Goal: Task Accomplishment & Management: Use online tool/utility

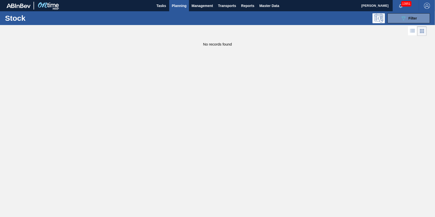
click at [179, 7] on span "Planning" at bounding box center [179, 6] width 15 height 6
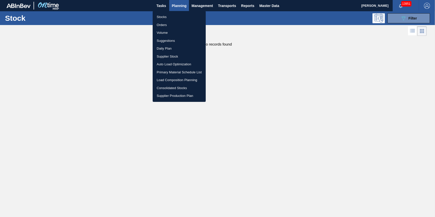
click at [174, 16] on li "Stocks" at bounding box center [179, 17] width 53 height 8
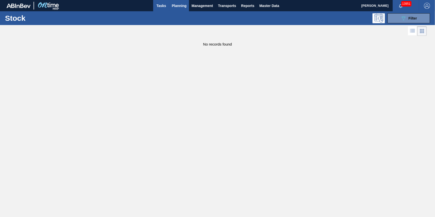
drag, startPoint x: 163, startPoint y: 7, endPoint x: 168, endPoint y: 7, distance: 4.5
click at [163, 7] on span "Tasks" at bounding box center [161, 6] width 11 height 6
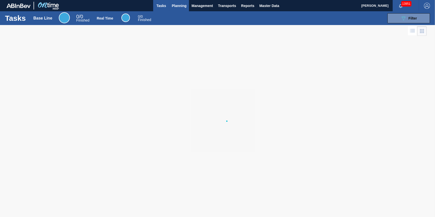
click at [184, 8] on span "Planning" at bounding box center [179, 6] width 15 height 6
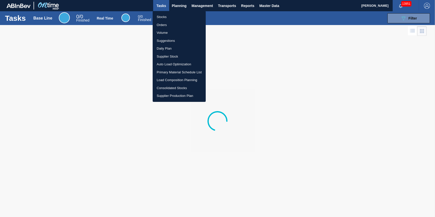
click at [181, 16] on li "Stocks" at bounding box center [179, 17] width 53 height 8
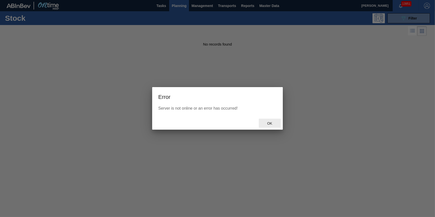
click at [265, 120] on div "Ok" at bounding box center [270, 123] width 22 height 9
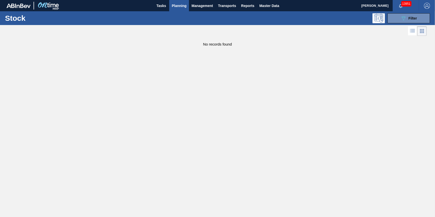
click at [175, 5] on span "Planning" at bounding box center [179, 6] width 15 height 6
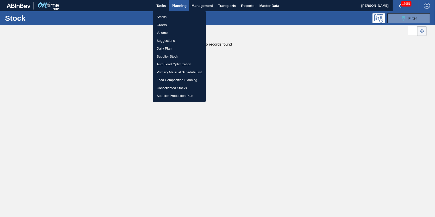
click at [177, 13] on li "Stocks" at bounding box center [179, 17] width 53 height 8
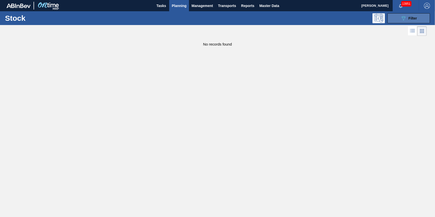
click at [403, 19] on icon "089F7B8B-B2A5-4AFE-B5C0-19BA573D28AC" at bounding box center [404, 18] width 6 height 6
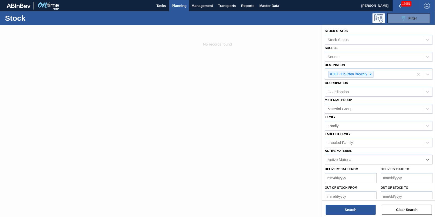
click at [371, 74] on icon at bounding box center [371, 75] width 4 height 4
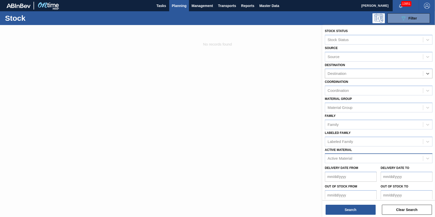
click at [356, 159] on div "Active Material" at bounding box center [374, 158] width 98 height 7
type Material "620836"
click at [307, 158] on div at bounding box center [217, 133] width 435 height 217
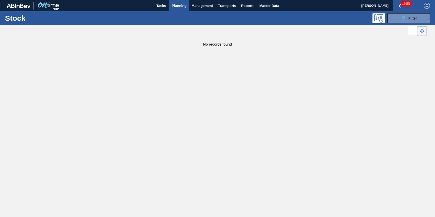
click at [405, 11] on div "Stock 089F7B8B-B2A5-4AFE-B5C0-19BA573D28AC Filter" at bounding box center [217, 18] width 435 height 14
click at [404, 18] on icon "089F7B8B-B2A5-4AFE-B5C0-19BA573D28AC" at bounding box center [404, 18] width 6 height 6
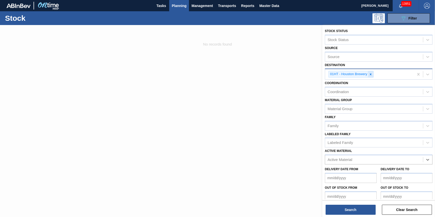
click at [371, 73] on icon at bounding box center [371, 75] width 4 height 4
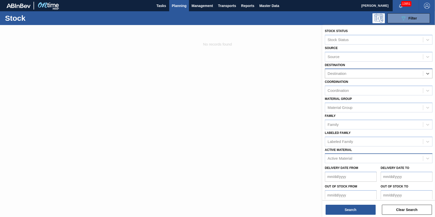
click at [366, 159] on div "Active Material" at bounding box center [374, 158] width 98 height 7
type Material "620836"
click at [191, 146] on div at bounding box center [217, 133] width 435 height 217
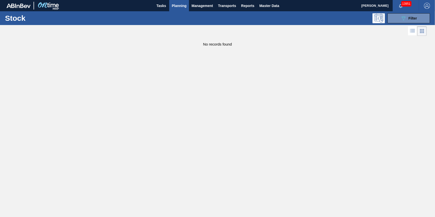
click at [173, 7] on span "Planning" at bounding box center [179, 6] width 15 height 6
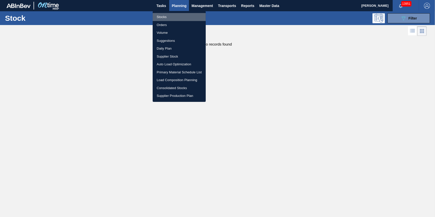
click at [173, 15] on li "Stocks" at bounding box center [179, 17] width 53 height 8
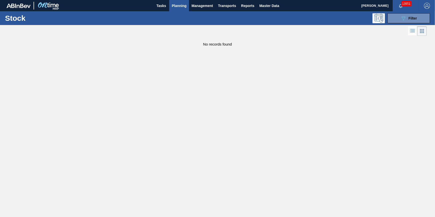
click at [176, 10] on button "Planning" at bounding box center [179, 5] width 20 height 11
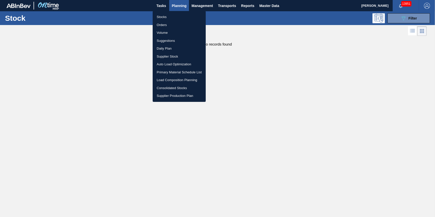
click at [174, 17] on li "Stocks" at bounding box center [179, 17] width 53 height 8
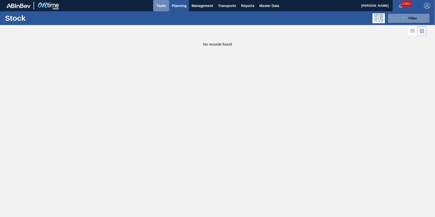
click at [162, 9] on button "Tasks" at bounding box center [161, 5] width 16 height 11
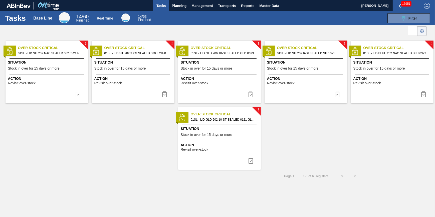
drag, startPoint x: 79, startPoint y: 90, endPoint x: 102, endPoint y: 89, distance: 22.9
click at [79, 90] on button at bounding box center [78, 94] width 12 height 10
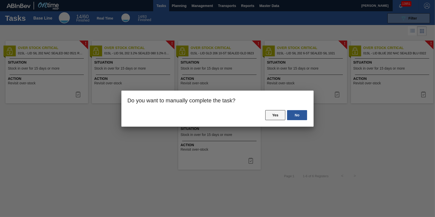
click at [274, 115] on button "Yes" at bounding box center [275, 115] width 20 height 10
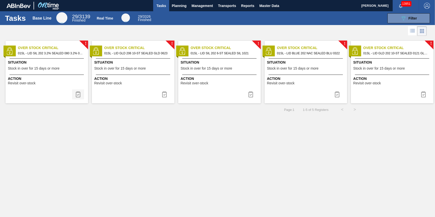
click at [78, 95] on img at bounding box center [78, 94] width 6 height 6
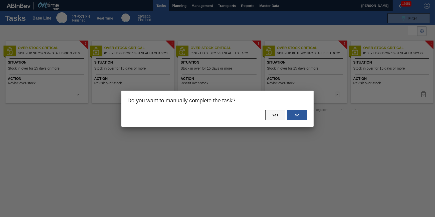
click at [274, 117] on button "Yes" at bounding box center [275, 115] width 20 height 10
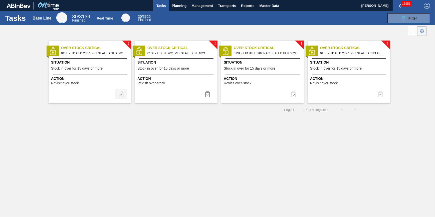
click at [123, 95] on img at bounding box center [121, 94] width 6 height 6
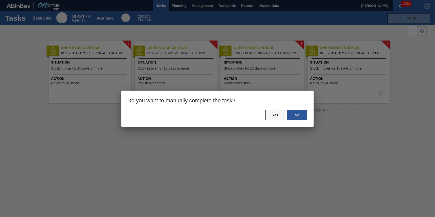
click at [269, 115] on button "Yes" at bounding box center [275, 115] width 20 height 10
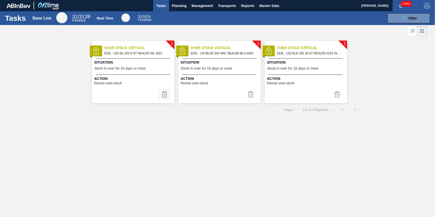
click at [164, 96] on img at bounding box center [165, 94] width 6 height 6
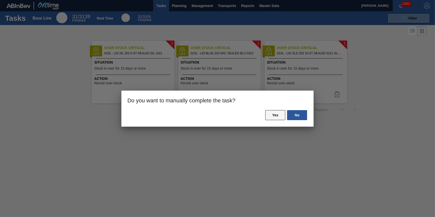
click at [272, 115] on button "Yes" at bounding box center [275, 115] width 20 height 10
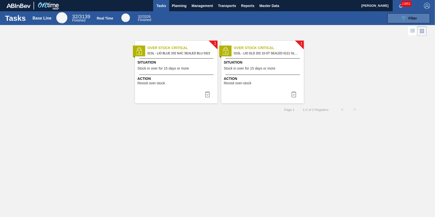
click at [401, 20] on icon "089F7B8B-B2A5-4AFE-B5C0-19BA573D28AC" at bounding box center [404, 18] width 6 height 6
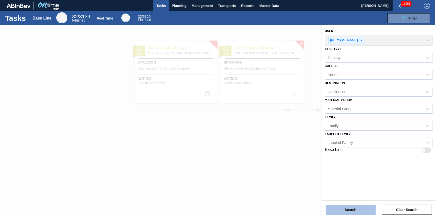
click at [339, 209] on button "Search" at bounding box center [351, 210] width 50 height 10
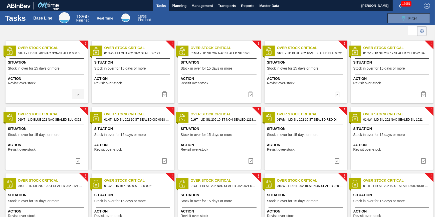
click at [78, 94] on img at bounding box center [78, 94] width 6 height 6
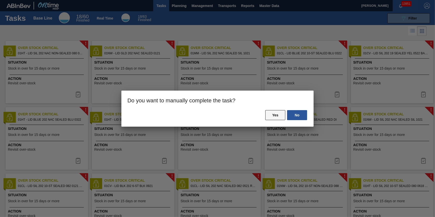
click at [273, 115] on button "Yes" at bounding box center [275, 115] width 20 height 10
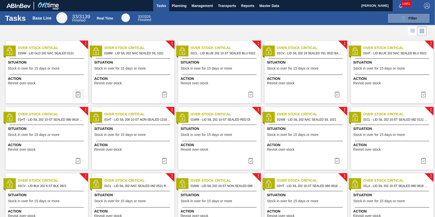
click at [77, 93] on img at bounding box center [78, 94] width 6 height 6
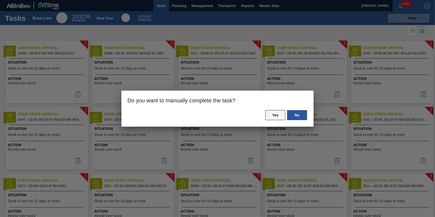
click at [276, 115] on button "Yes" at bounding box center [275, 115] width 20 height 10
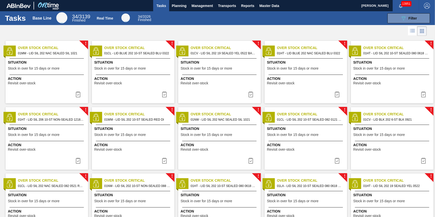
click at [79, 95] on img at bounding box center [78, 94] width 6 height 6
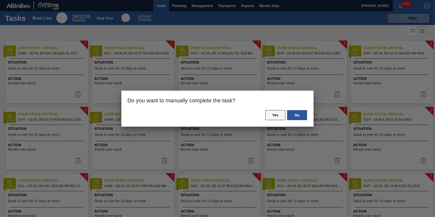
click at [282, 114] on button "Yes" at bounding box center [275, 115] width 20 height 10
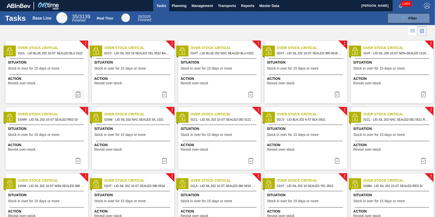
click at [79, 96] on img at bounding box center [78, 94] width 6 height 6
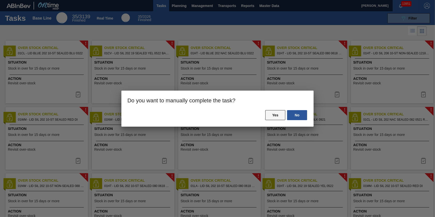
click at [268, 112] on button "Yes" at bounding box center [275, 115] width 20 height 10
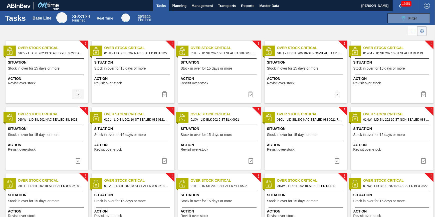
click at [77, 94] on img at bounding box center [78, 94] width 6 height 6
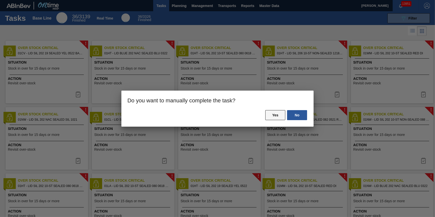
click at [281, 118] on button "Yes" at bounding box center [275, 115] width 20 height 10
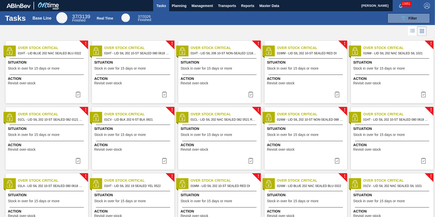
click at [80, 93] on img at bounding box center [78, 94] width 6 height 6
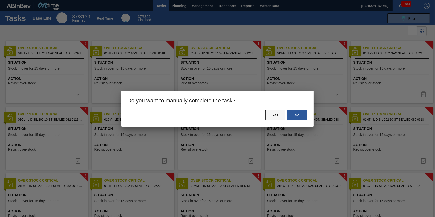
click at [267, 113] on button "Yes" at bounding box center [275, 115] width 20 height 10
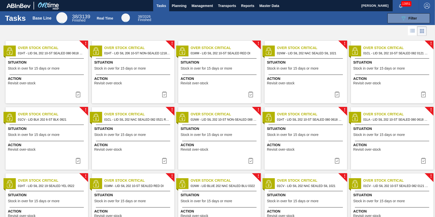
click at [79, 94] on img at bounding box center [78, 94] width 6 height 6
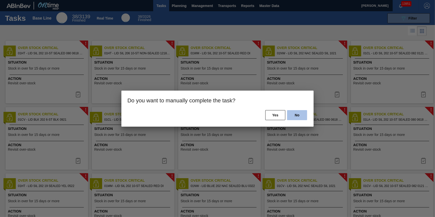
click at [287, 115] on button "No" at bounding box center [297, 115] width 20 height 10
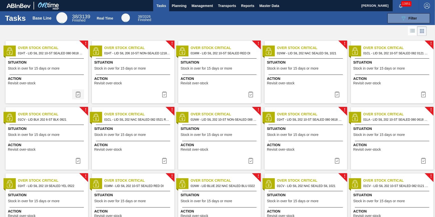
click at [79, 94] on img at bounding box center [78, 94] width 6 height 6
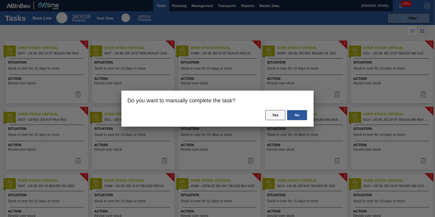
click at [268, 120] on button "Yes" at bounding box center [275, 115] width 20 height 10
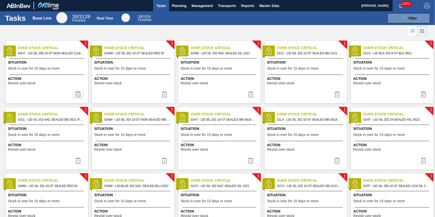
click at [79, 96] on img at bounding box center [78, 94] width 6 height 6
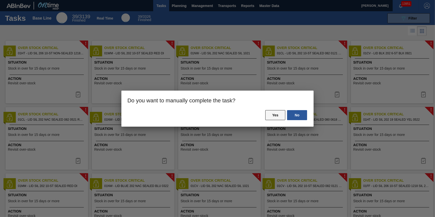
click at [277, 117] on button "Yes" at bounding box center [275, 115] width 20 height 10
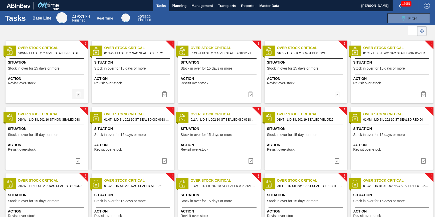
click at [76, 95] on img at bounding box center [78, 94] width 6 height 6
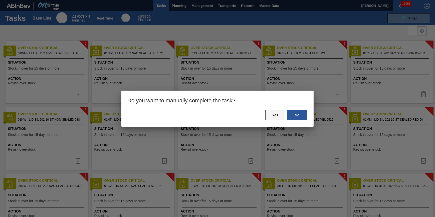
click at [272, 114] on button "Yes" at bounding box center [275, 115] width 20 height 10
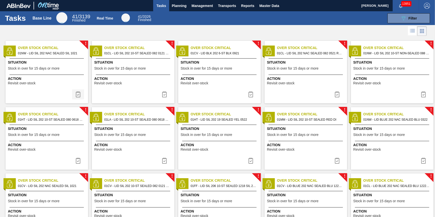
click at [78, 96] on img at bounding box center [78, 94] width 6 height 6
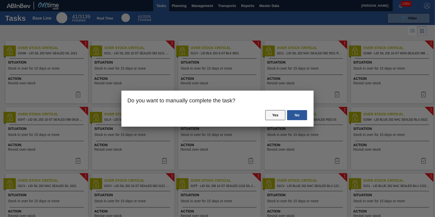
click at [276, 119] on button "Yes" at bounding box center [275, 115] width 20 height 10
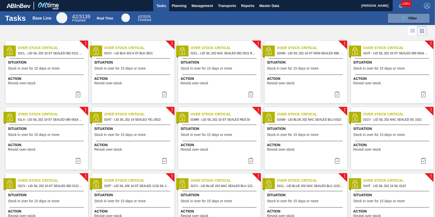
drag, startPoint x: 82, startPoint y: 99, endPoint x: 79, endPoint y: 97, distance: 3.7
click at [78, 97] on button at bounding box center [78, 94] width 12 height 10
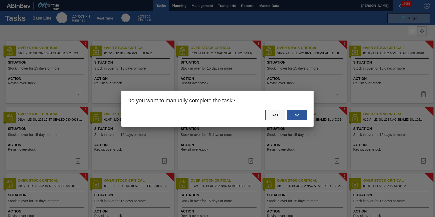
click at [278, 116] on button "Yes" at bounding box center [275, 115] width 20 height 10
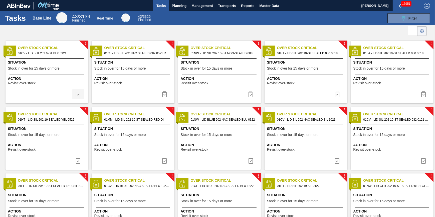
click at [77, 94] on img at bounding box center [78, 94] width 6 height 6
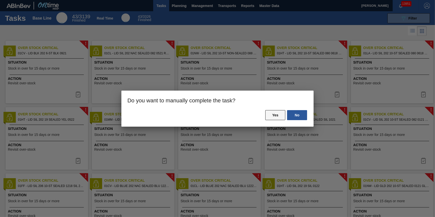
click at [274, 115] on button "Yes" at bounding box center [275, 115] width 20 height 10
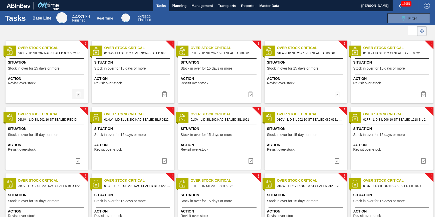
click at [79, 97] on img at bounding box center [78, 94] width 6 height 6
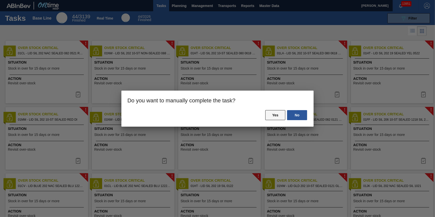
click at [267, 113] on button "Yes" at bounding box center [275, 115] width 20 height 10
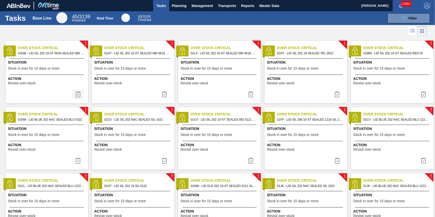
click at [75, 95] on img at bounding box center [78, 94] width 6 height 6
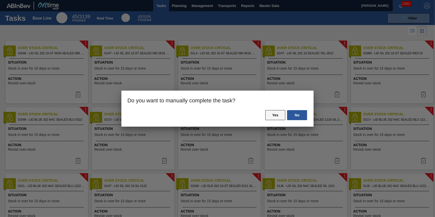
click at [277, 113] on button "Yes" at bounding box center [275, 115] width 20 height 10
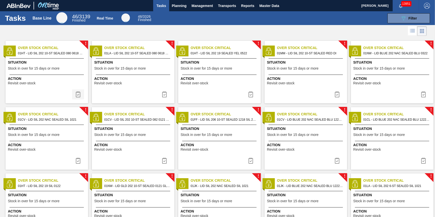
click at [78, 95] on img at bounding box center [78, 94] width 6 height 6
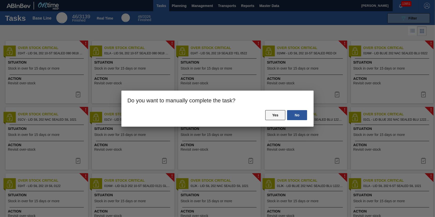
click at [272, 115] on button "Yes" at bounding box center [275, 115] width 20 height 10
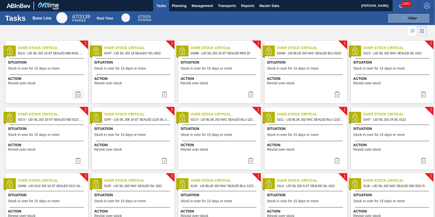
click at [77, 95] on img at bounding box center [78, 94] width 6 height 6
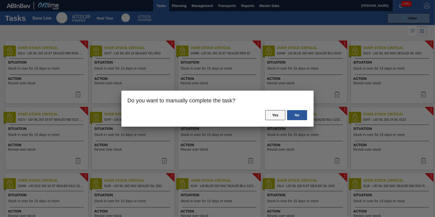
click at [280, 117] on button "Yes" at bounding box center [275, 115] width 20 height 10
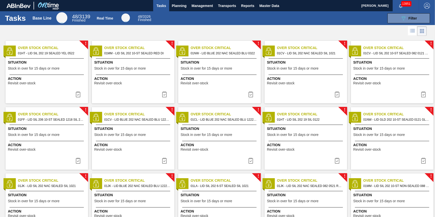
drag, startPoint x: 76, startPoint y: 92, endPoint x: 107, endPoint y: 90, distance: 31.9
click at [76, 92] on img at bounding box center [78, 94] width 6 height 6
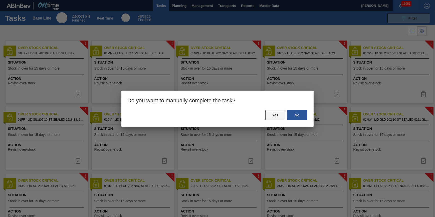
click at [272, 115] on button "Yes" at bounding box center [275, 115] width 20 height 10
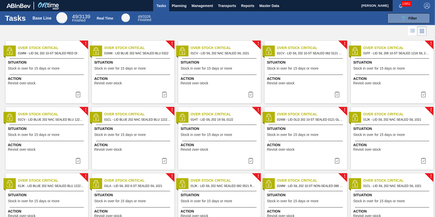
click at [79, 93] on img at bounding box center [78, 94] width 6 height 6
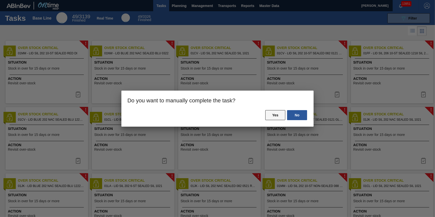
click at [271, 114] on button "Yes" at bounding box center [275, 115] width 20 height 10
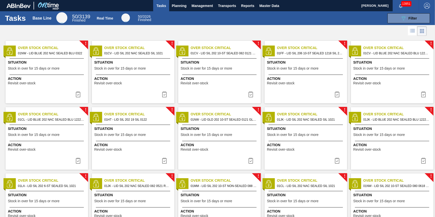
drag, startPoint x: 79, startPoint y: 98, endPoint x: 85, endPoint y: 98, distance: 6.5
click at [80, 98] on button at bounding box center [78, 94] width 12 height 10
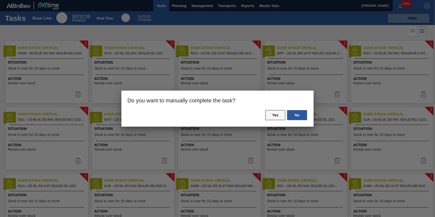
click at [275, 114] on button "Yes" at bounding box center [275, 115] width 20 height 10
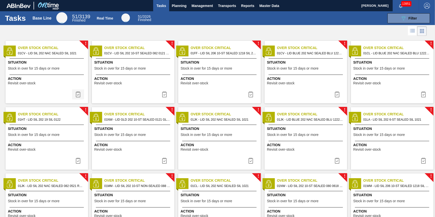
click at [81, 97] on button at bounding box center [78, 94] width 12 height 10
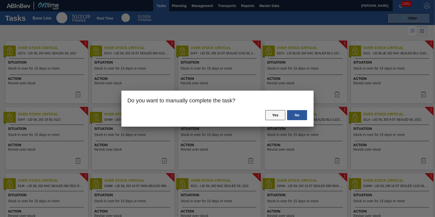
click at [274, 118] on button "Yes" at bounding box center [275, 115] width 20 height 10
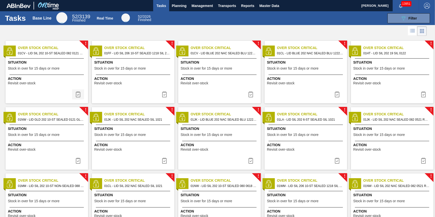
click at [76, 98] on button at bounding box center [78, 94] width 12 height 10
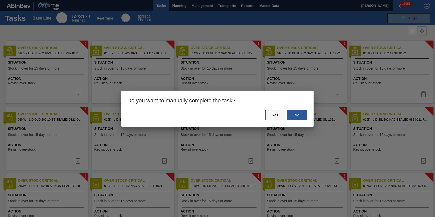
click at [276, 116] on button "Yes" at bounding box center [275, 115] width 20 height 10
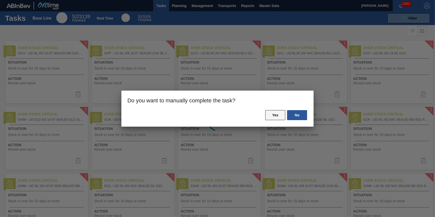
click at [278, 115] on button "Yes" at bounding box center [275, 115] width 20 height 10
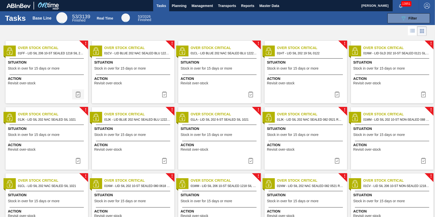
click at [83, 93] on button at bounding box center [78, 94] width 12 height 10
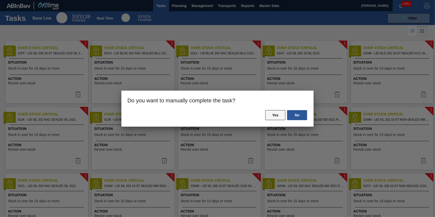
click at [275, 119] on button "Yes" at bounding box center [275, 115] width 20 height 10
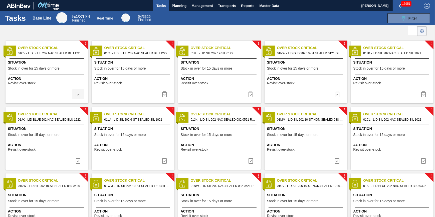
click at [77, 96] on img at bounding box center [78, 94] width 6 height 6
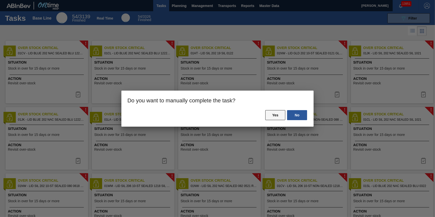
click at [269, 116] on button "Yes" at bounding box center [275, 115] width 20 height 10
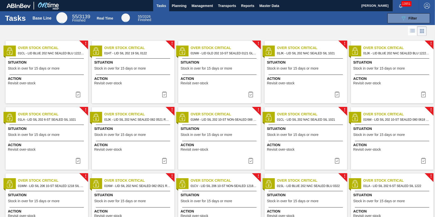
drag, startPoint x: 78, startPoint y: 95, endPoint x: 107, endPoint y: 96, distance: 29.1
click at [78, 96] on img at bounding box center [78, 94] width 6 height 6
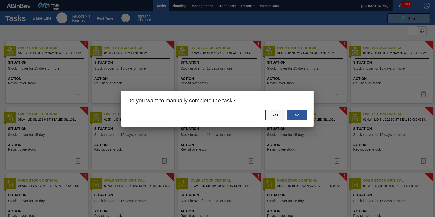
click at [283, 119] on button "Yes" at bounding box center [275, 115] width 20 height 10
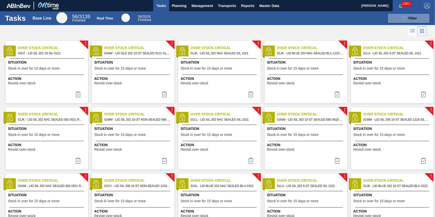
drag, startPoint x: 75, startPoint y: 95, endPoint x: 117, endPoint y: 99, distance: 42.5
click at [75, 95] on img at bounding box center [78, 94] width 6 height 6
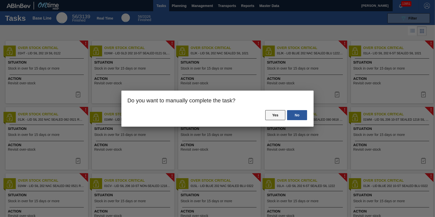
click at [270, 114] on button "Yes" at bounding box center [275, 115] width 20 height 10
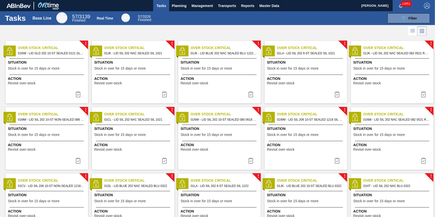
click at [80, 95] on img at bounding box center [78, 94] width 6 height 6
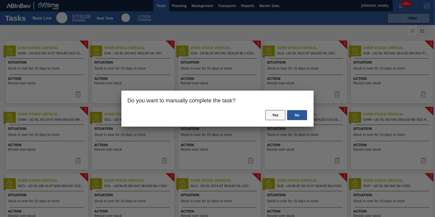
click at [276, 115] on button "Yes" at bounding box center [275, 115] width 20 height 10
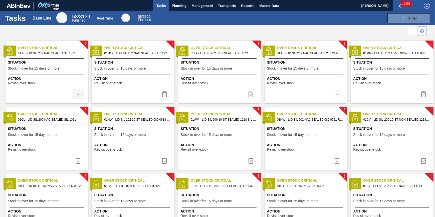
click at [75, 96] on img at bounding box center [78, 94] width 6 height 6
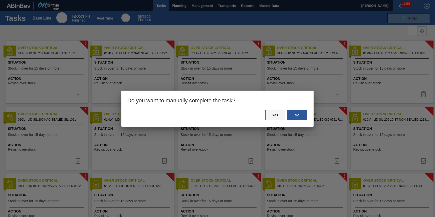
click at [276, 115] on button "Yes" at bounding box center [275, 115] width 20 height 10
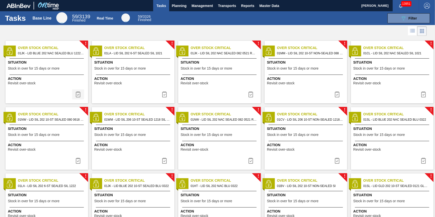
click at [79, 98] on button at bounding box center [78, 94] width 12 height 10
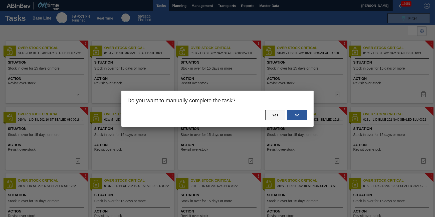
click at [270, 114] on button "Yes" at bounding box center [275, 115] width 20 height 10
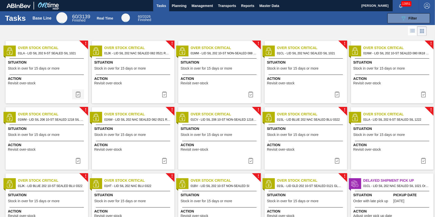
click at [80, 98] on button at bounding box center [78, 94] width 12 height 10
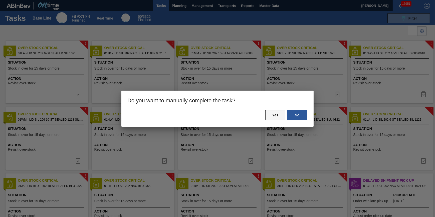
click at [276, 115] on button "Yes" at bounding box center [275, 115] width 20 height 10
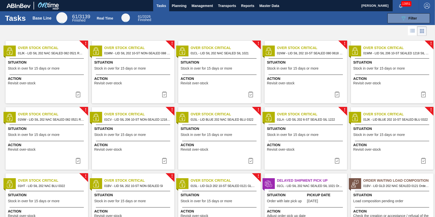
click at [80, 99] on button at bounding box center [78, 94] width 12 height 10
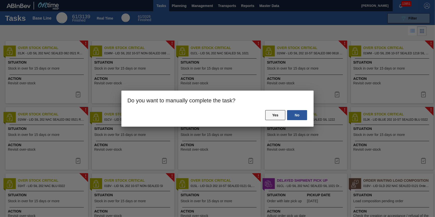
click at [275, 115] on button "Yes" at bounding box center [275, 115] width 20 height 10
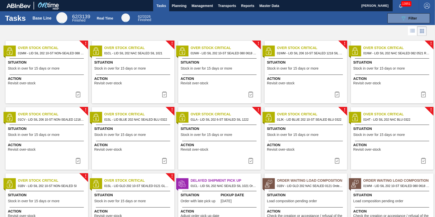
click at [79, 95] on img at bounding box center [78, 94] width 6 height 6
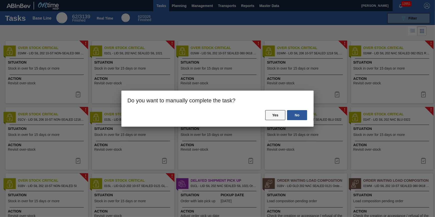
click at [271, 115] on button "Yes" at bounding box center [275, 115] width 20 height 10
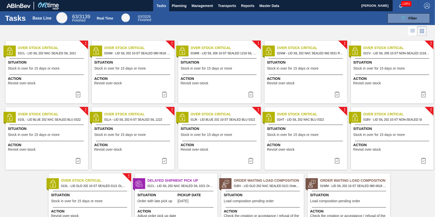
click at [78, 96] on img at bounding box center [78, 94] width 6 height 6
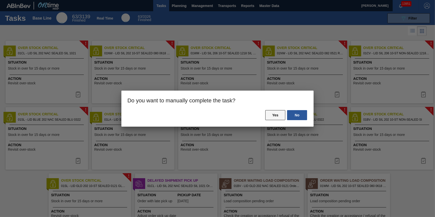
click at [270, 116] on button "Yes" at bounding box center [275, 115] width 20 height 10
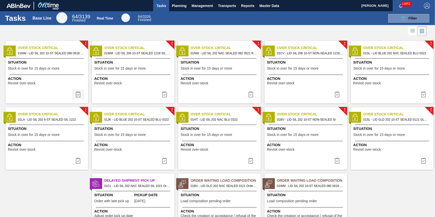
click at [81, 93] on button at bounding box center [78, 94] width 12 height 10
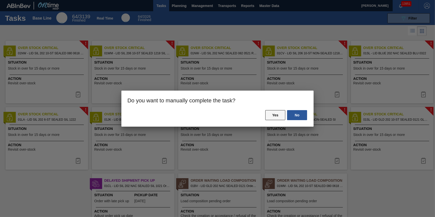
click at [276, 117] on button "Yes" at bounding box center [275, 115] width 20 height 10
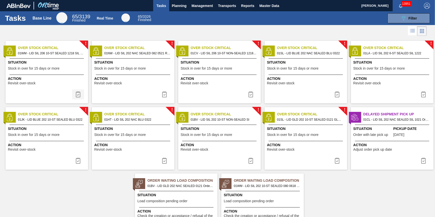
click at [79, 94] on img at bounding box center [78, 94] width 6 height 6
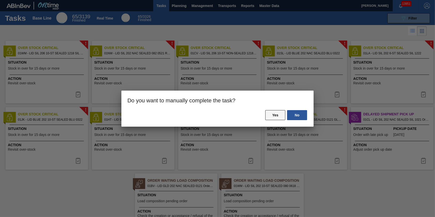
click at [273, 115] on button "Yes" at bounding box center [275, 115] width 20 height 10
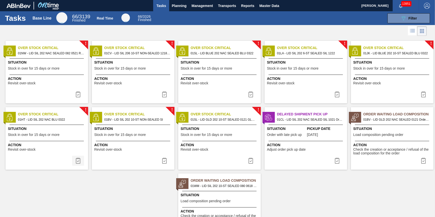
click at [79, 159] on img at bounding box center [78, 161] width 6 height 6
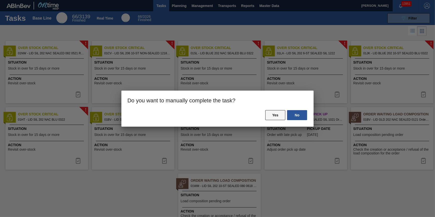
click at [276, 117] on button "Yes" at bounding box center [275, 115] width 20 height 10
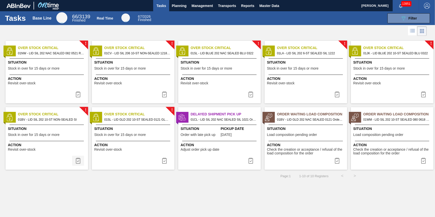
click at [79, 162] on img at bounding box center [78, 161] width 6 height 6
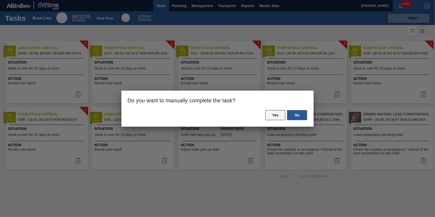
click at [281, 113] on button "Yes" at bounding box center [275, 115] width 20 height 10
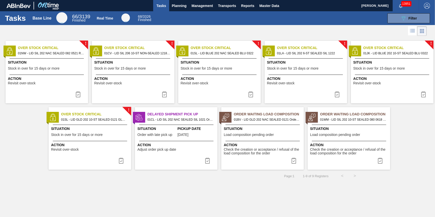
drag, startPoint x: 121, startPoint y: 161, endPoint x: 125, endPoint y: 161, distance: 3.5
click at [122, 161] on img at bounding box center [121, 161] width 6 height 6
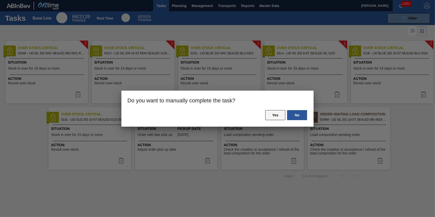
click at [273, 114] on button "Yes" at bounding box center [275, 115] width 20 height 10
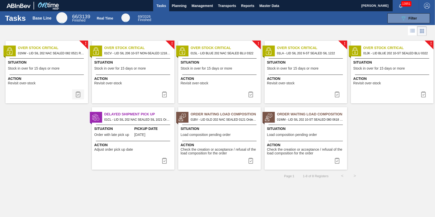
click at [76, 95] on img at bounding box center [78, 94] width 6 height 6
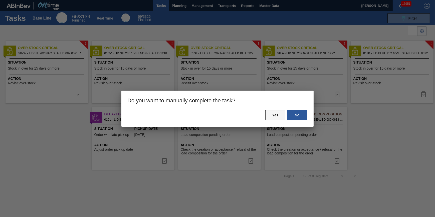
click at [273, 115] on button "Yes" at bounding box center [275, 115] width 20 height 10
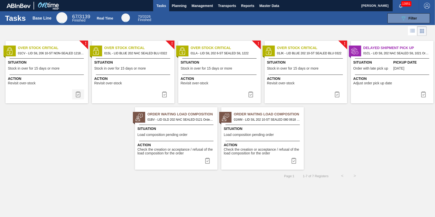
click at [78, 95] on img at bounding box center [78, 94] width 6 height 6
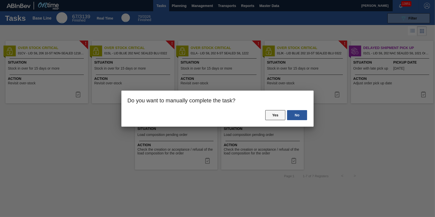
click at [273, 113] on button "Yes" at bounding box center [275, 115] width 20 height 10
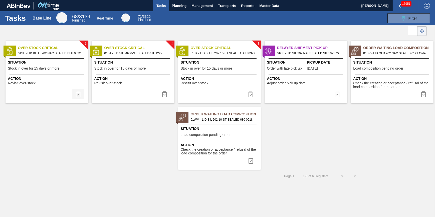
click at [80, 97] on img at bounding box center [78, 94] width 6 height 6
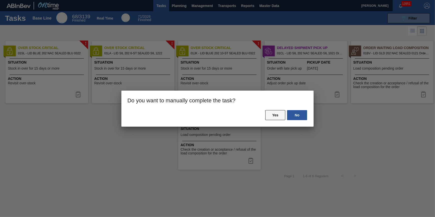
click at [273, 114] on button "Yes" at bounding box center [275, 115] width 20 height 10
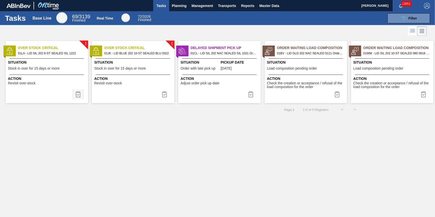
click at [78, 95] on img at bounding box center [78, 94] width 6 height 6
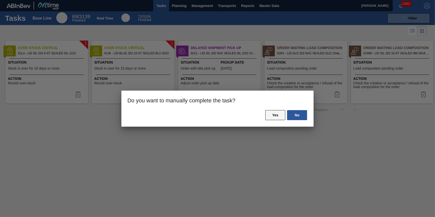
click at [278, 114] on button "Yes" at bounding box center [275, 115] width 20 height 10
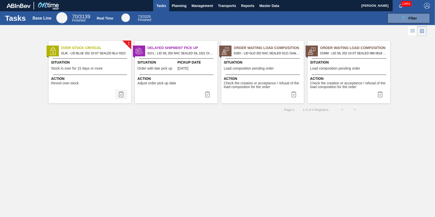
click at [118, 95] on button at bounding box center [121, 94] width 12 height 10
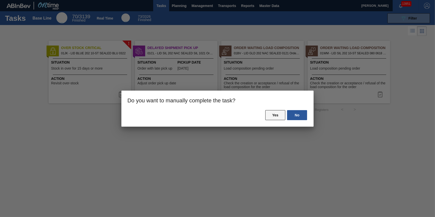
click at [281, 112] on button "Yes" at bounding box center [275, 115] width 20 height 10
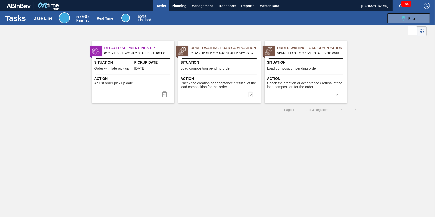
click at [159, 3] on span "Tasks" at bounding box center [161, 6] width 11 height 6
drag, startPoint x: 277, startPoint y: 157, endPoint x: 267, endPoint y: 152, distance: 11.2
click at [277, 157] on div "Tasks Base Line 57 / 60 Finished Real Time 60 / 63 Finished 089F7B8B-B2A5-4AFE-…" at bounding box center [217, 103] width 435 height 184
click at [175, 4] on span "Planning" at bounding box center [179, 6] width 15 height 6
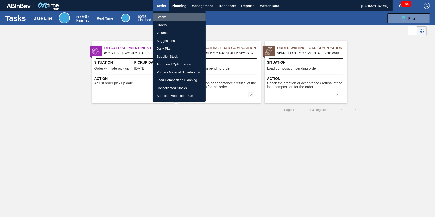
click at [170, 17] on li "Stocks" at bounding box center [179, 17] width 53 height 8
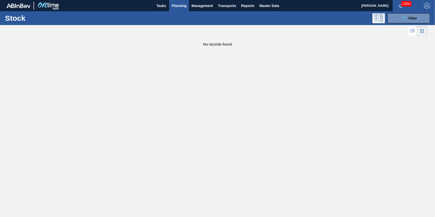
click at [181, 8] on span "Planning" at bounding box center [179, 6] width 15 height 6
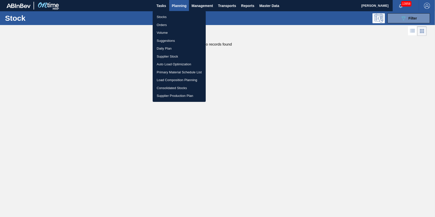
click at [184, 17] on li "Stocks" at bounding box center [179, 17] width 53 height 8
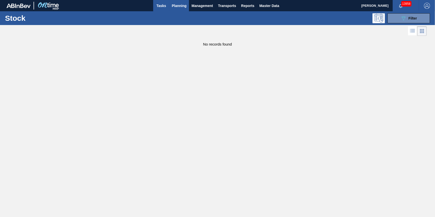
click at [164, 5] on span "Tasks" at bounding box center [161, 6] width 11 height 6
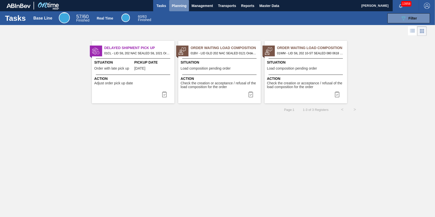
click at [171, 7] on button "Planning" at bounding box center [179, 5] width 20 height 11
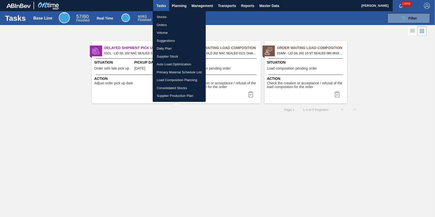
click at [174, 18] on li "Stocks" at bounding box center [179, 17] width 53 height 8
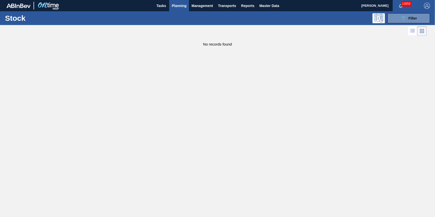
click at [178, 6] on span "Planning" at bounding box center [179, 6] width 15 height 6
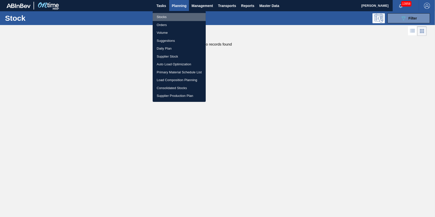
click at [180, 15] on li "Stocks" at bounding box center [179, 17] width 53 height 8
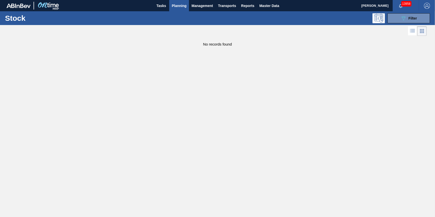
click at [180, 16] on li "Stocks" at bounding box center [180, 17] width 40 height 5
click at [166, 4] on span "Tasks" at bounding box center [161, 6] width 11 height 6
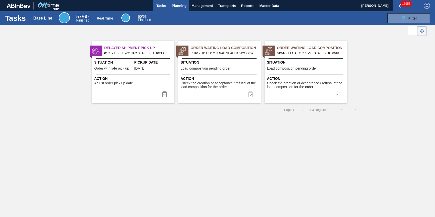
click at [180, 5] on span "Planning" at bounding box center [179, 6] width 15 height 6
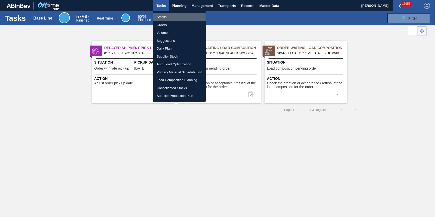
click at [178, 17] on li "Stocks" at bounding box center [179, 17] width 53 height 8
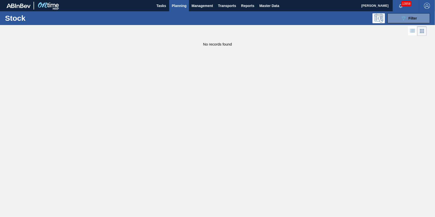
click at [153, 5] on div "Tasks Planning Management Transports Reports Master Data" at bounding box center [217, 5] width 435 height 11
click at [156, 4] on span "Tasks" at bounding box center [161, 6] width 11 height 6
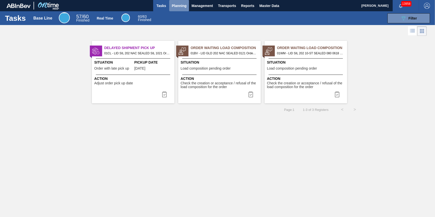
drag, startPoint x: 183, startPoint y: 5, endPoint x: 180, endPoint y: 7, distance: 3.2
click at [180, 7] on span "Planning" at bounding box center [179, 6] width 15 height 6
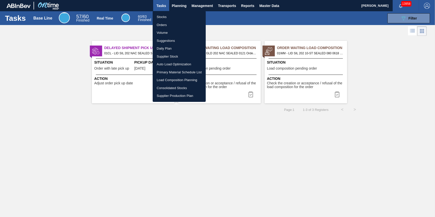
click at [175, 14] on li "Stocks" at bounding box center [179, 17] width 53 height 8
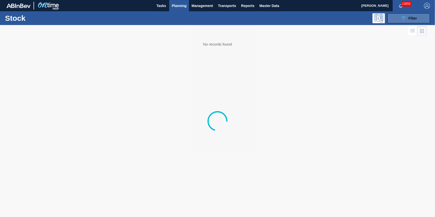
click at [409, 22] on button "089F7B8B-B2A5-4AFE-B5C0-19BA573D28AC Filter" at bounding box center [409, 18] width 43 height 10
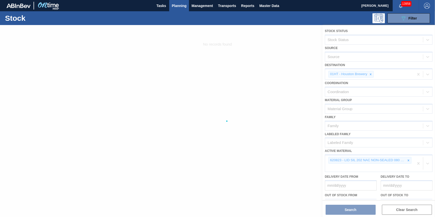
click at [420, 162] on div at bounding box center [217, 121] width 435 height 192
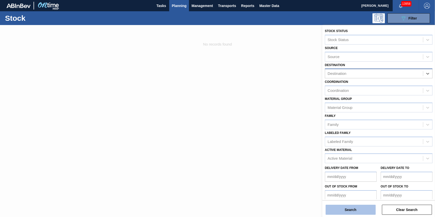
click at [353, 212] on button "Search" at bounding box center [351, 210] width 50 height 10
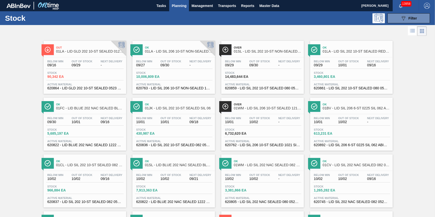
click at [175, 10] on button "Planning" at bounding box center [179, 5] width 20 height 11
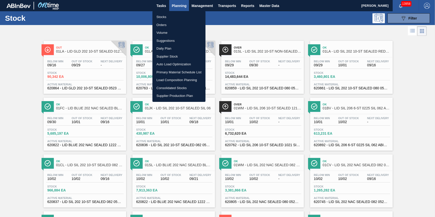
click at [175, 17] on li "Stocks" at bounding box center [179, 17] width 53 height 8
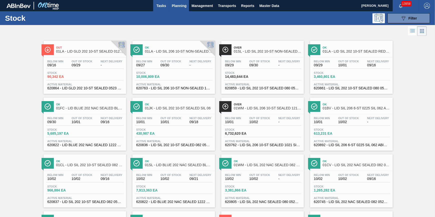
click at [164, 7] on span "Tasks" at bounding box center [161, 6] width 11 height 6
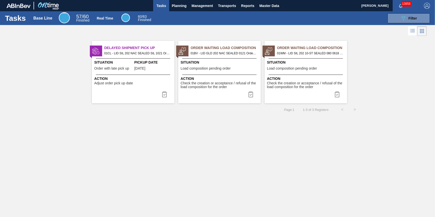
click at [337, 166] on div "Tasks Base Line 57 / 60 Finished Real Time 60 / 63 Finished 089F7B8B-B2A5-4AFE-…" at bounding box center [217, 103] width 435 height 184
click at [178, 8] on span "Planning" at bounding box center [179, 6] width 15 height 6
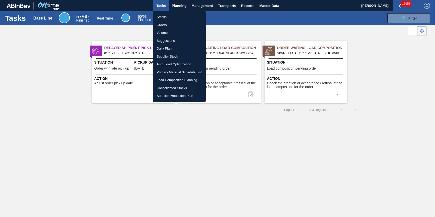
click at [177, 12] on ul "Stocks Orders Volume Suggestions Daily Plan Supplier Stock Auto Load Optimizati…" at bounding box center [179, 56] width 53 height 91
click at [177, 16] on li "Stocks" at bounding box center [179, 17] width 53 height 8
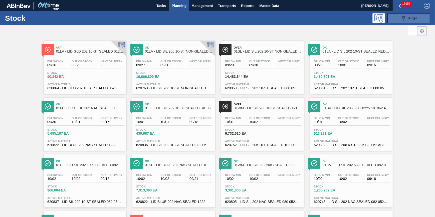
click at [391, 21] on button "089F7B8B-B2A5-4AFE-B5C0-19BA573D28AC Filter" at bounding box center [409, 18] width 43 height 10
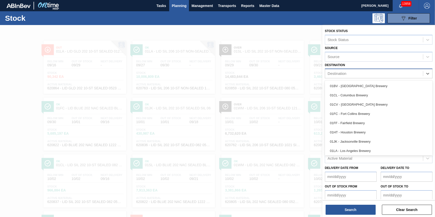
click at [363, 74] on div "Destination" at bounding box center [374, 73] width 98 height 7
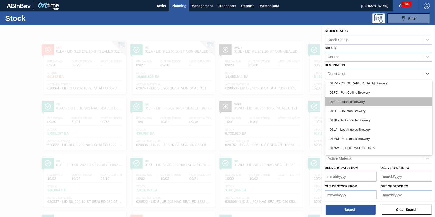
scroll to position [38, 0]
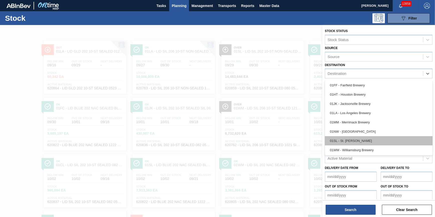
click at [378, 138] on div "01SL - St. Louis Brewery" at bounding box center [379, 140] width 108 height 9
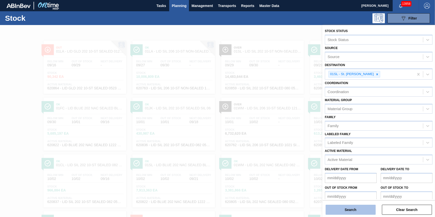
click at [351, 211] on button "Search" at bounding box center [351, 210] width 50 height 10
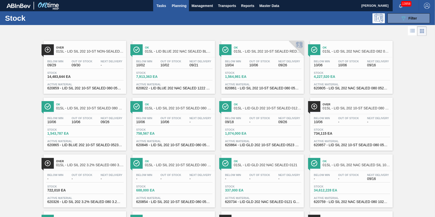
click at [168, 5] on button "Tasks" at bounding box center [161, 5] width 16 height 11
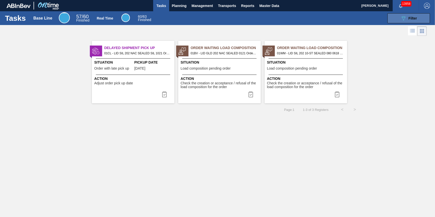
click at [407, 19] on icon "089F7B8B-B2A5-4AFE-B5C0-19BA573D28AC" at bounding box center [404, 18] width 6 height 6
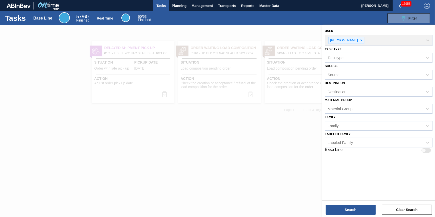
click at [162, 153] on div at bounding box center [217, 133] width 435 height 217
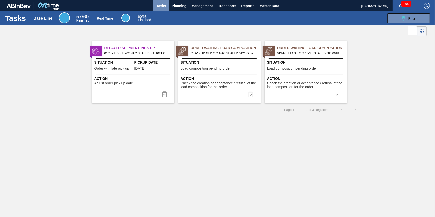
click at [164, 4] on span "Tasks" at bounding box center [161, 6] width 11 height 6
click at [182, 10] on button "Planning" at bounding box center [179, 5] width 20 height 11
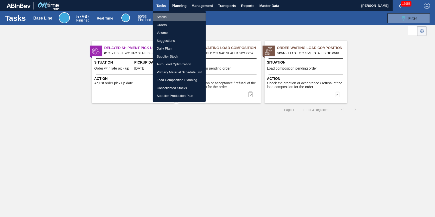
click at [177, 15] on li "Stocks" at bounding box center [179, 17] width 53 height 8
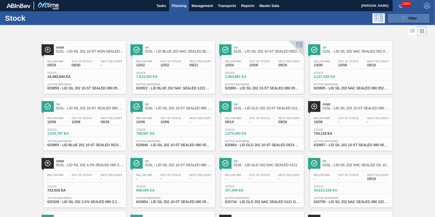
click at [413, 18] on span "Filter" at bounding box center [413, 18] width 9 height 4
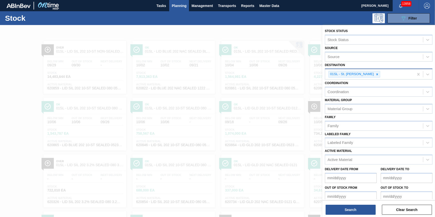
click at [375, 76] on div at bounding box center [378, 74] width 6 height 6
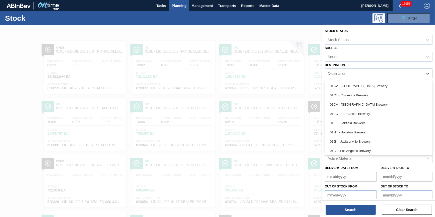
click at [371, 76] on div "Destination" at bounding box center [374, 73] width 98 height 7
drag, startPoint x: 363, startPoint y: 112, endPoint x: 361, endPoint y: 108, distance: 5.1
click at [363, 112] on div "01FC - Fort Collins Brewery" at bounding box center [379, 113] width 108 height 9
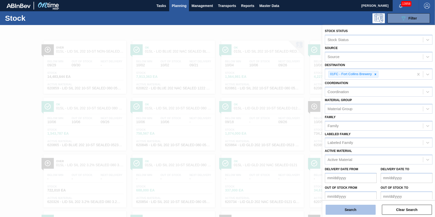
click at [345, 206] on button "Search" at bounding box center [351, 210] width 50 height 10
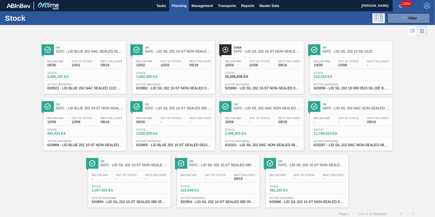
click at [266, 78] on div "Stock 25,205,936 EA" at bounding box center [263, 75] width 78 height 9
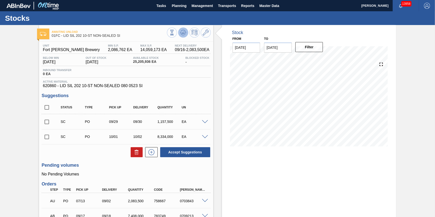
click at [181, 35] on icon at bounding box center [183, 33] width 6 height 6
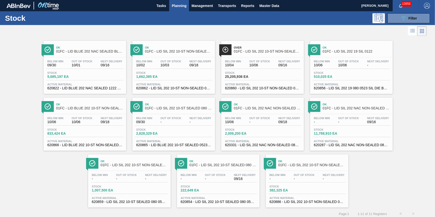
click at [91, 78] on div "Stock 5,685,197 EA" at bounding box center [85, 75] width 78 height 9
click at [242, 74] on span "Stock" at bounding box center [242, 72] width 35 height 3
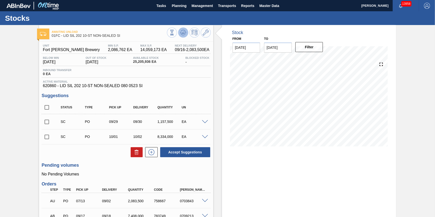
click at [183, 36] on button at bounding box center [183, 33] width 10 height 10
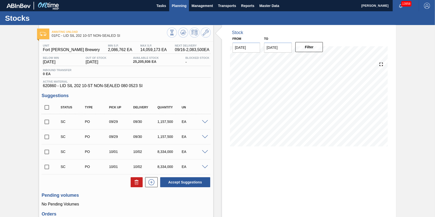
click at [173, 4] on span "Planning" at bounding box center [179, 6] width 15 height 6
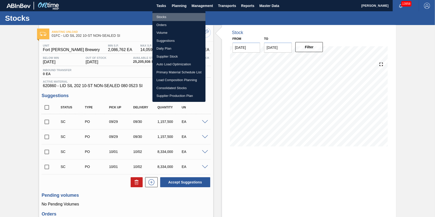
click at [173, 15] on li "Stocks" at bounding box center [179, 17] width 53 height 8
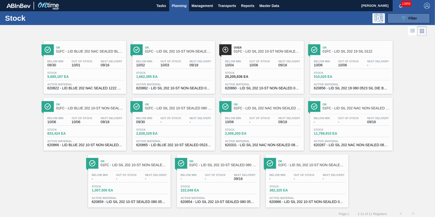
click at [399, 21] on button "089F7B8B-B2A5-4AFE-B5C0-19BA573D28AC Filter" at bounding box center [409, 18] width 43 height 10
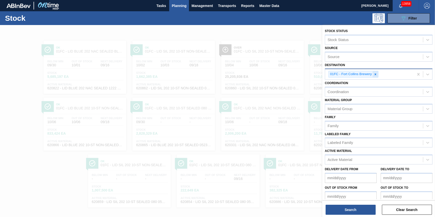
click at [377, 74] on icon at bounding box center [376, 75] width 4 height 4
click at [377, 74] on div "01FC - Fort Collins Brewery" at bounding box center [369, 74] width 89 height 10
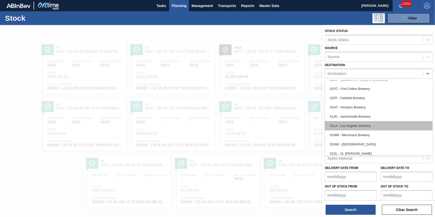
scroll to position [38, 0]
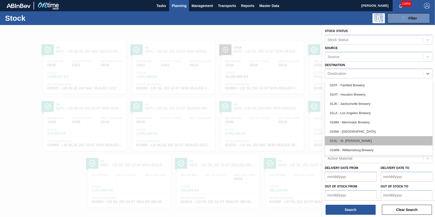
click at [373, 139] on div "01SL - St. Louis Brewery" at bounding box center [379, 140] width 108 height 9
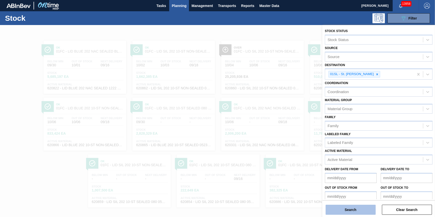
click at [346, 211] on button "Search" at bounding box center [351, 210] width 50 height 10
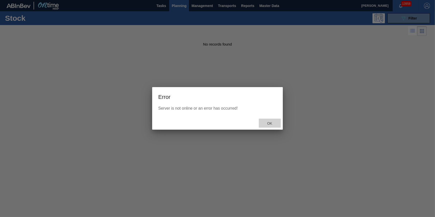
click at [269, 121] on div "Ok" at bounding box center [270, 123] width 22 height 9
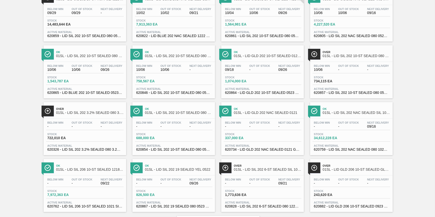
scroll to position [5, 0]
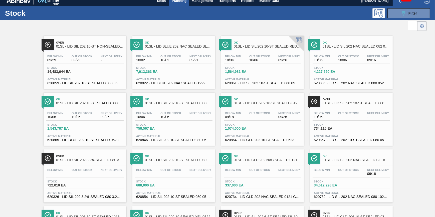
click at [91, 63] on div "Below Min 09/29 Out Of Stock 09/29 Next Delivery -" at bounding box center [85, 59] width 78 height 9
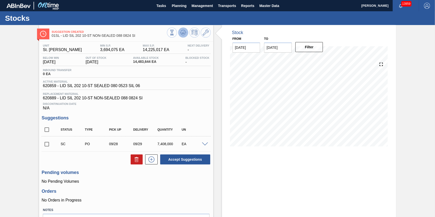
click at [179, 36] on button at bounding box center [183, 33] width 10 height 10
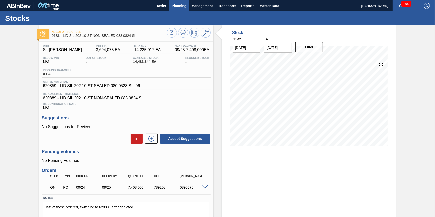
click at [185, 7] on span "Planning" at bounding box center [179, 6] width 15 height 6
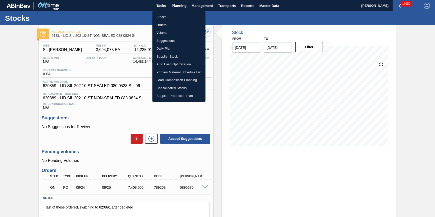
click at [182, 15] on li "Stocks" at bounding box center [179, 17] width 53 height 8
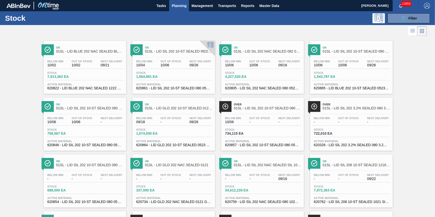
click at [179, 8] on span "Planning" at bounding box center [179, 6] width 15 height 6
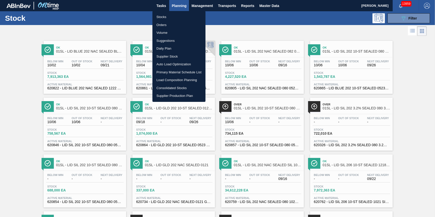
click at [179, 15] on li "Stocks" at bounding box center [179, 17] width 53 height 8
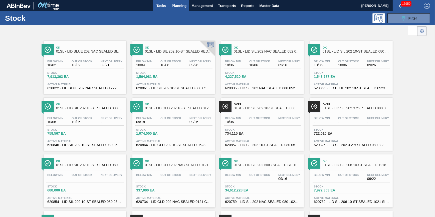
click at [160, 5] on span "Tasks" at bounding box center [161, 6] width 11 height 6
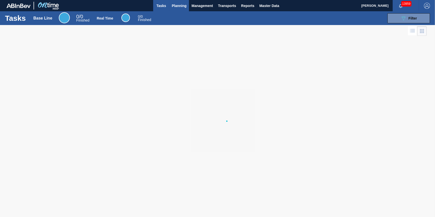
click at [178, 9] on button "Planning" at bounding box center [179, 5] width 20 height 11
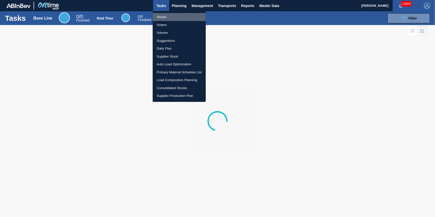
click at [177, 14] on li "Stocks" at bounding box center [179, 17] width 53 height 8
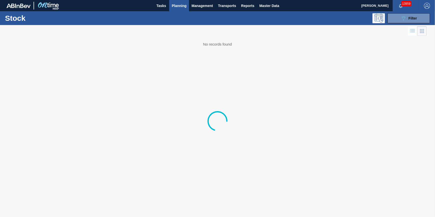
click at [176, 0] on body "Tasks Planning Management Transports Reports Master Data Jack Schuld 13959 Mark…" at bounding box center [217, 0] width 435 height 0
click at [158, 4] on span "Tasks" at bounding box center [161, 6] width 11 height 6
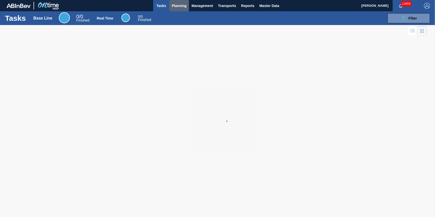
drag, startPoint x: 176, startPoint y: 6, endPoint x: 173, endPoint y: 12, distance: 7.5
click at [176, 6] on span "Planning" at bounding box center [179, 6] width 15 height 6
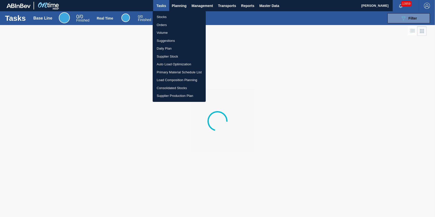
click at [172, 14] on li "Stocks" at bounding box center [179, 17] width 53 height 8
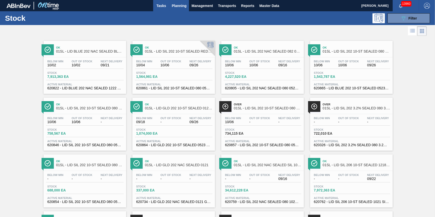
click at [158, 1] on button "Tasks" at bounding box center [161, 5] width 16 height 11
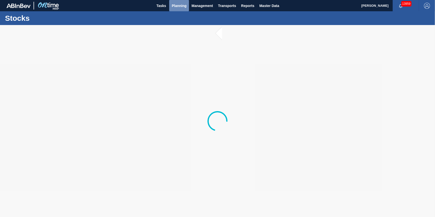
click at [181, 7] on span "Planning" at bounding box center [179, 6] width 15 height 6
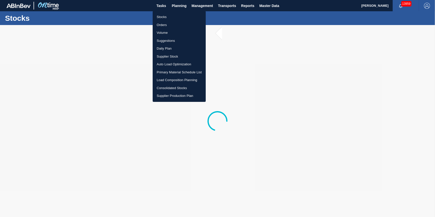
click at [112, 8] on div at bounding box center [217, 108] width 435 height 217
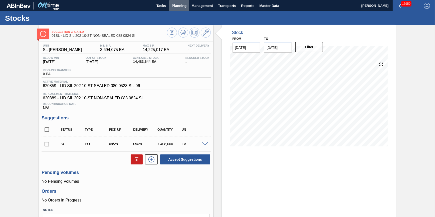
click at [179, 7] on span "Planning" at bounding box center [179, 6] width 15 height 6
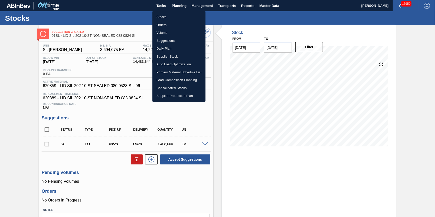
click at [180, 78] on li "Load Composition Planning" at bounding box center [179, 80] width 53 height 8
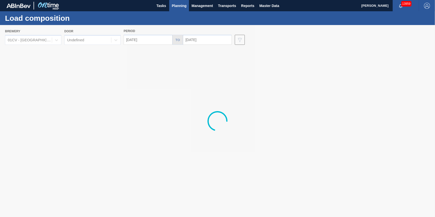
click at [45, 38] on div at bounding box center [217, 121] width 435 height 192
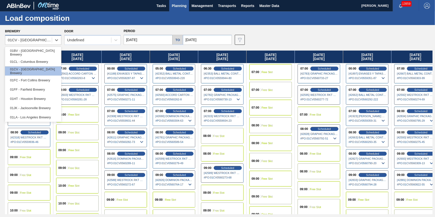
click at [45, 40] on div "01CV - Cartersville Brewery" at bounding box center [30, 40] width 45 height 4
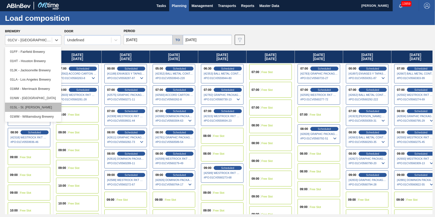
click at [51, 108] on div "01SL - St. Louis Brewery" at bounding box center [33, 107] width 56 height 9
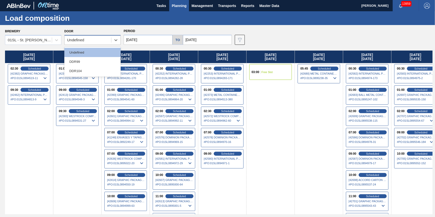
click at [83, 43] on div "Undefined" at bounding box center [88, 40] width 47 height 7
click at [91, 71] on div "DDR104" at bounding box center [92, 70] width 56 height 9
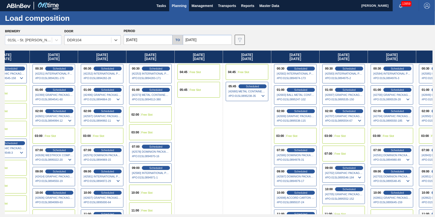
scroll to position [0, 297]
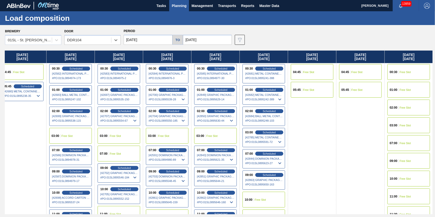
drag, startPoint x: 337, startPoint y: 124, endPoint x: 25, endPoint y: 149, distance: 313.3
click at [25, 149] on div "Monday 09/15/2025 01:00 Free Slot 02:00 Free Slot 03:00 Free Slot 07:00 Free Sl…" at bounding box center [219, 133] width 428 height 164
drag, startPoint x: 335, startPoint y: 105, endPoint x: 215, endPoint y: 127, distance: 122.2
click at [212, 130] on div "Monday 09/15/2025 01:00 Free Slot 02:00 Free Slot 03:00 Free Slot 07:00 Free Sl…" at bounding box center [219, 133] width 428 height 164
click at [220, 133] on div "03:00 Free Slot" at bounding box center [215, 136] width 43 height 16
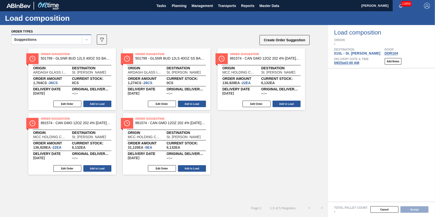
click at [65, 42] on div "Suggestions" at bounding box center [47, 39] width 70 height 7
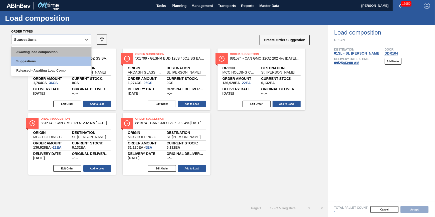
click at [63, 51] on div "Awaiting load composition" at bounding box center [51, 51] width 80 height 9
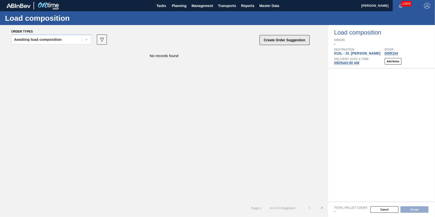
click at [261, 39] on button "Create Order Suggestion" at bounding box center [285, 40] width 50 height 10
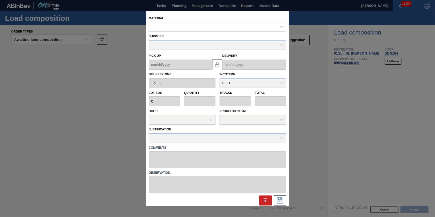
click at [222, 33] on div "Supplier" at bounding box center [218, 41] width 138 height 17
click at [221, 27] on div at bounding box center [213, 26] width 128 height 7
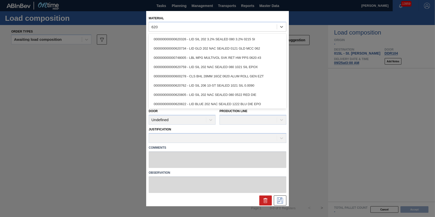
type input "620"
type input "620859"
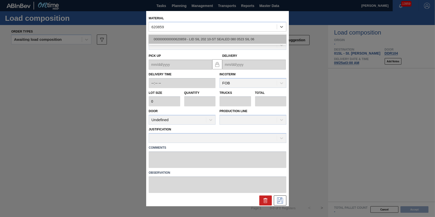
click at [167, 35] on div "000000000000620859 - LID SIL 202 10-ST SEALED 080 0523 SIL 06" at bounding box center [218, 39] width 138 height 9
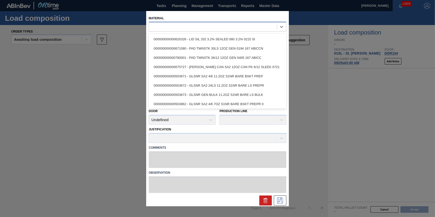
click at [163, 28] on div at bounding box center [213, 26] width 128 height 7
type input "620859"
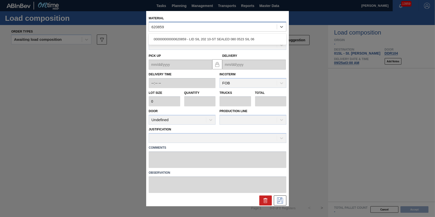
type input "231,500"
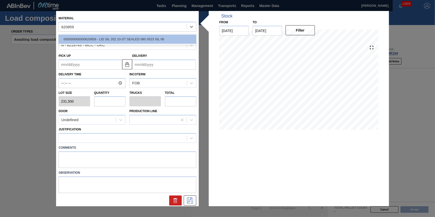
type input "620859"
click at [112, 102] on input "text" at bounding box center [110, 101] width 32 height 10
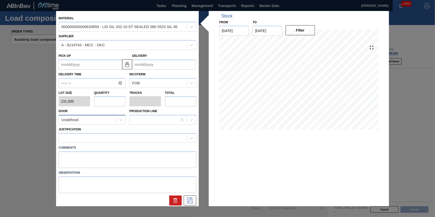
type input "3"
type input "0.094"
type input "694,500"
type input "32"
type input "1"
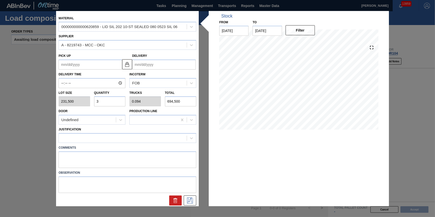
type input "7,408,000"
type input "32"
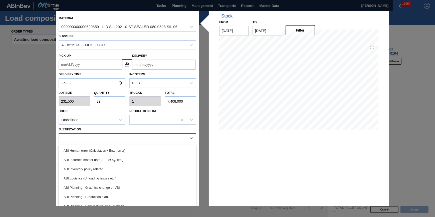
click at [112, 134] on div at bounding box center [128, 138] width 138 height 10
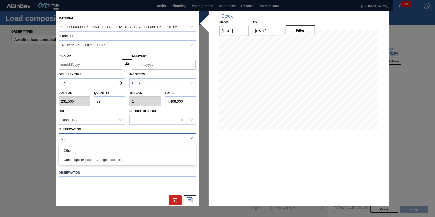
type input "other"
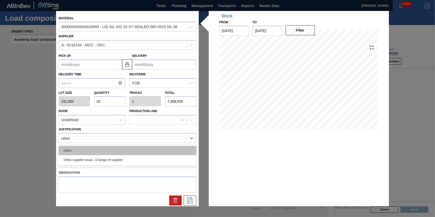
click at [108, 150] on div "Other" at bounding box center [128, 150] width 138 height 9
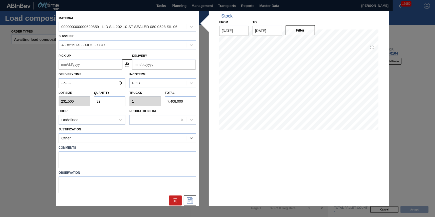
click at [156, 65] on input "Delivery" at bounding box center [164, 65] width 64 height 10
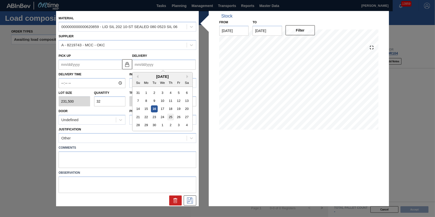
click at [171, 119] on div "25" at bounding box center [170, 117] width 7 height 7
type up "[DATE]"
type input "[DATE]"
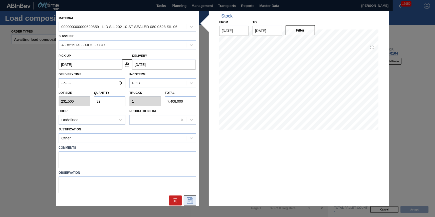
click at [192, 203] on icon at bounding box center [190, 201] width 6 height 6
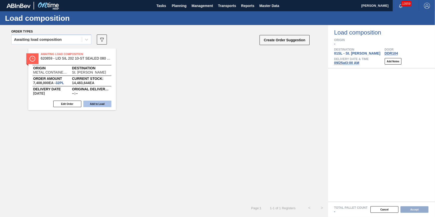
click at [105, 104] on button "Add to Load" at bounding box center [97, 104] width 28 height 7
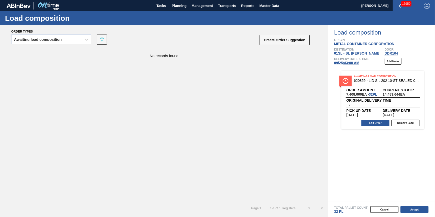
click at [416, 210] on button "Accept" at bounding box center [415, 209] width 28 height 7
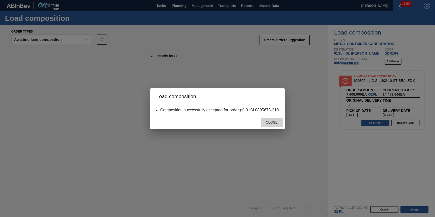
click at [270, 124] on span "Close" at bounding box center [272, 122] width 20 height 4
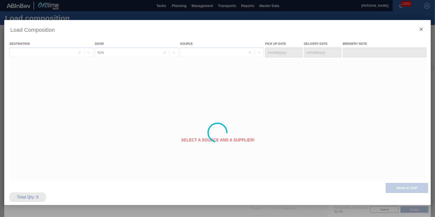
type Date "[DATE]"
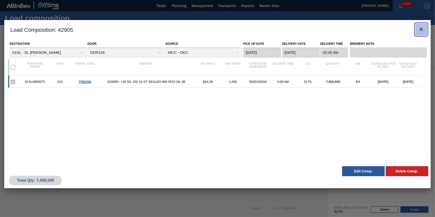
click at [418, 30] on button "botão de ícone" at bounding box center [422, 30] width 12 height 12
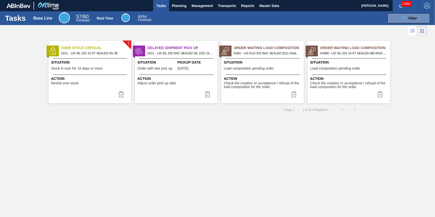
click at [159, 62] on span "Situation" at bounding box center [157, 62] width 39 height 5
click at [86, 60] on span "Situation" at bounding box center [90, 62] width 79 height 5
